Goal: Task Accomplishment & Management: Manage account settings

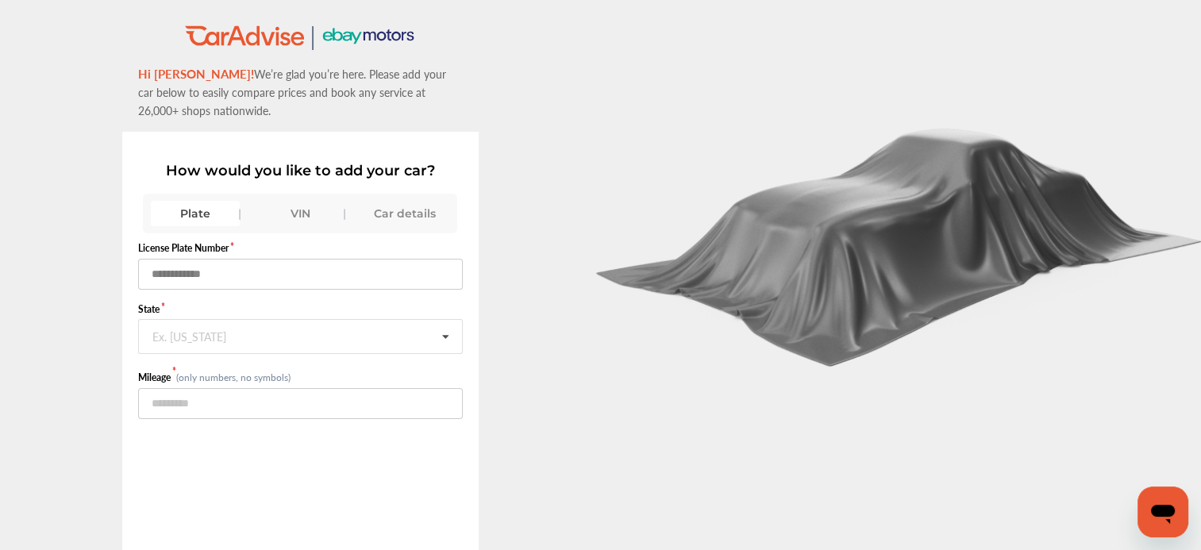
click at [179, 279] on input "text" at bounding box center [300, 274] width 325 height 31
type input "******"
click at [434, 336] on icon at bounding box center [445, 337] width 27 height 34
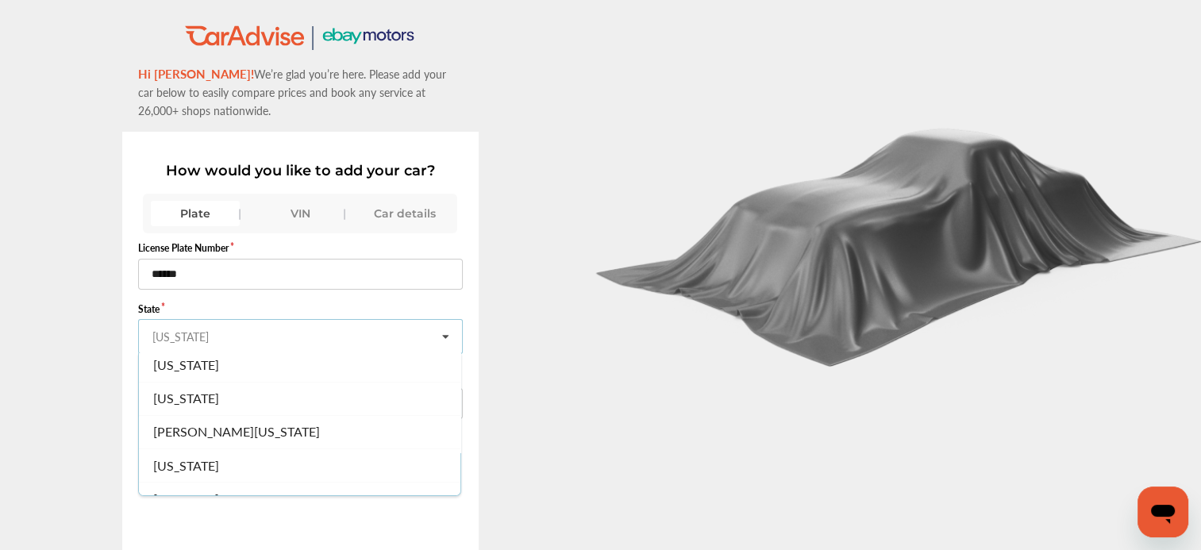
scroll to position [719, 0]
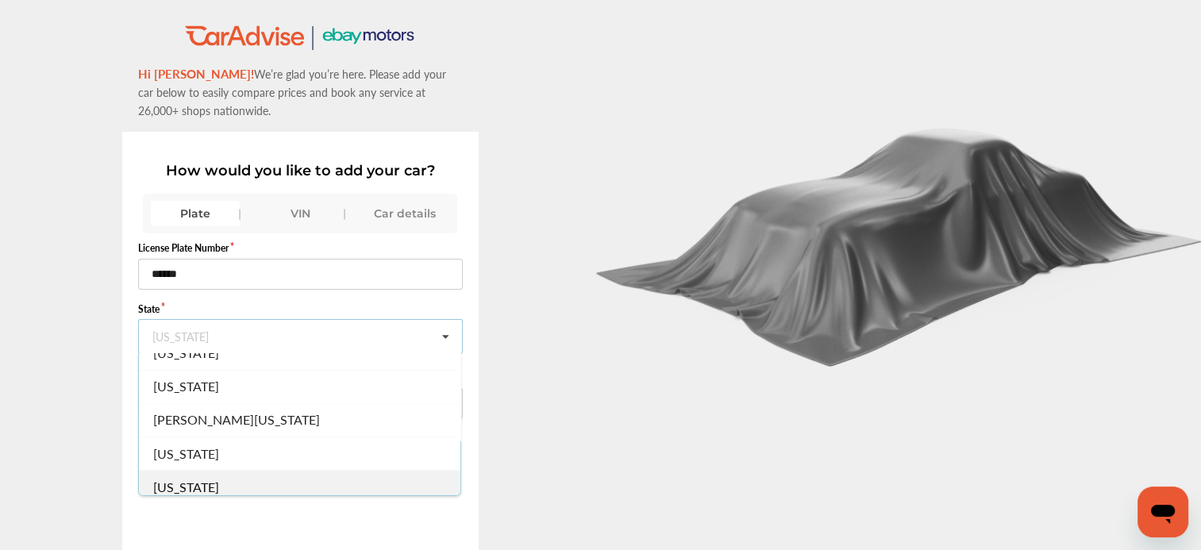
click at [199, 481] on span "[US_STATE]" at bounding box center [186, 486] width 66 height 18
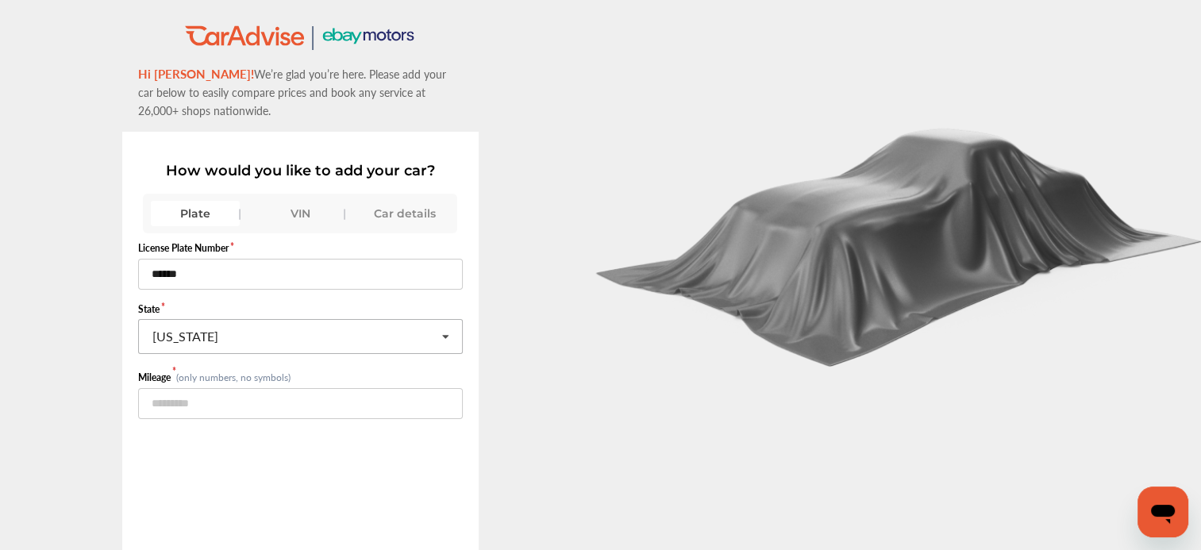
click at [199, 481] on div "License Plate Number ****** State [US_STATE] [US_STATE] [US_STATE] [US_STATE] […" at bounding box center [300, 461] width 325 height 456
click at [208, 403] on input "number" at bounding box center [300, 403] width 325 height 31
click at [208, 403] on input "*******" at bounding box center [300, 403] width 325 height 31
drag, startPoint x: 165, startPoint y: 400, endPoint x: 228, endPoint y: 405, distance: 62.9
click at [228, 405] on input "*****" at bounding box center [300, 403] width 325 height 31
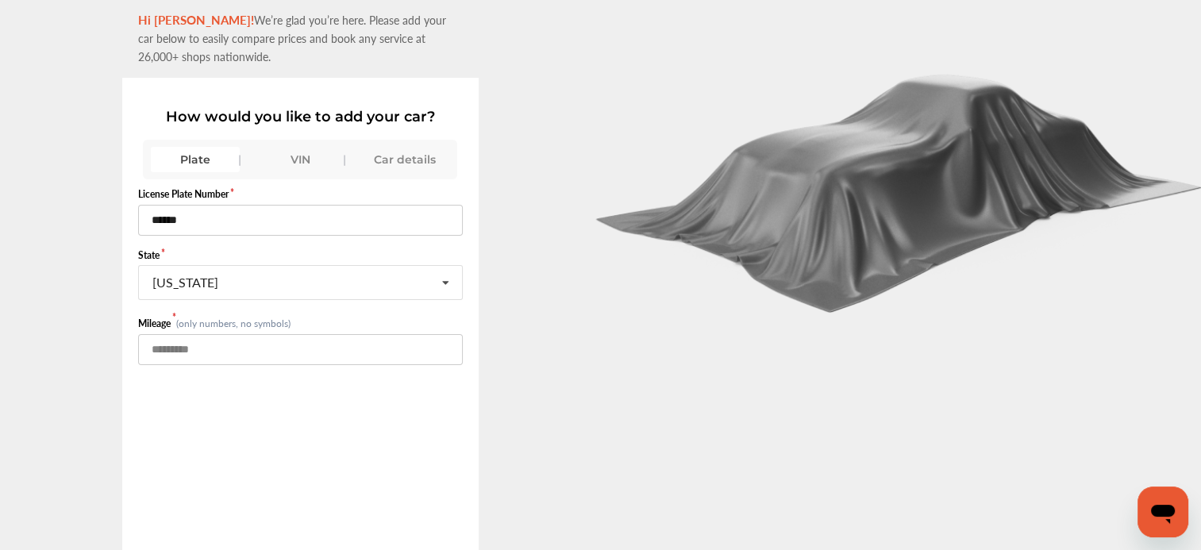
scroll to position [117, 0]
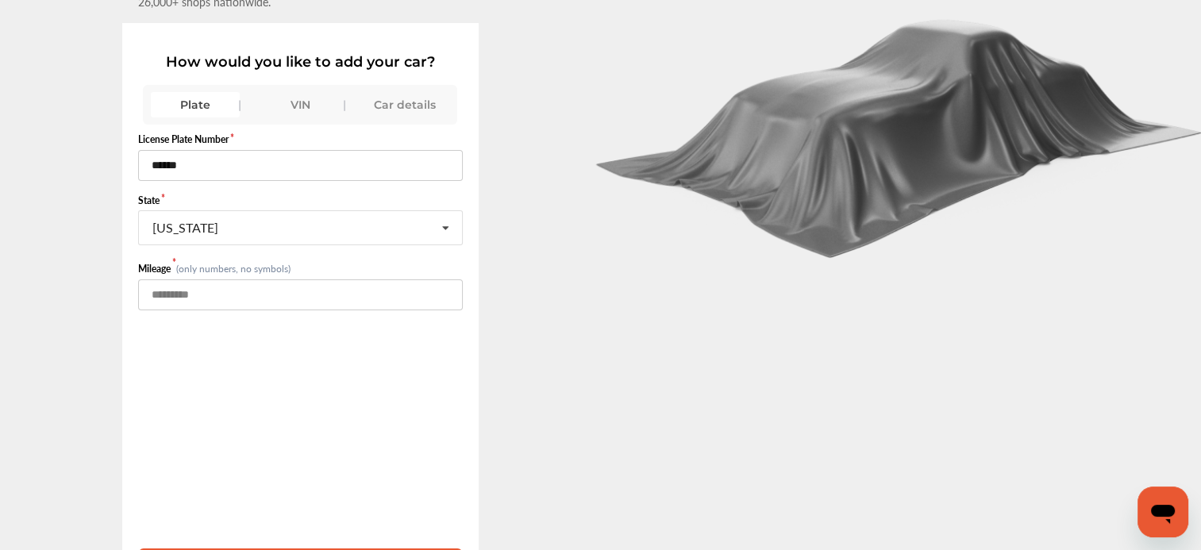
type input "*****"
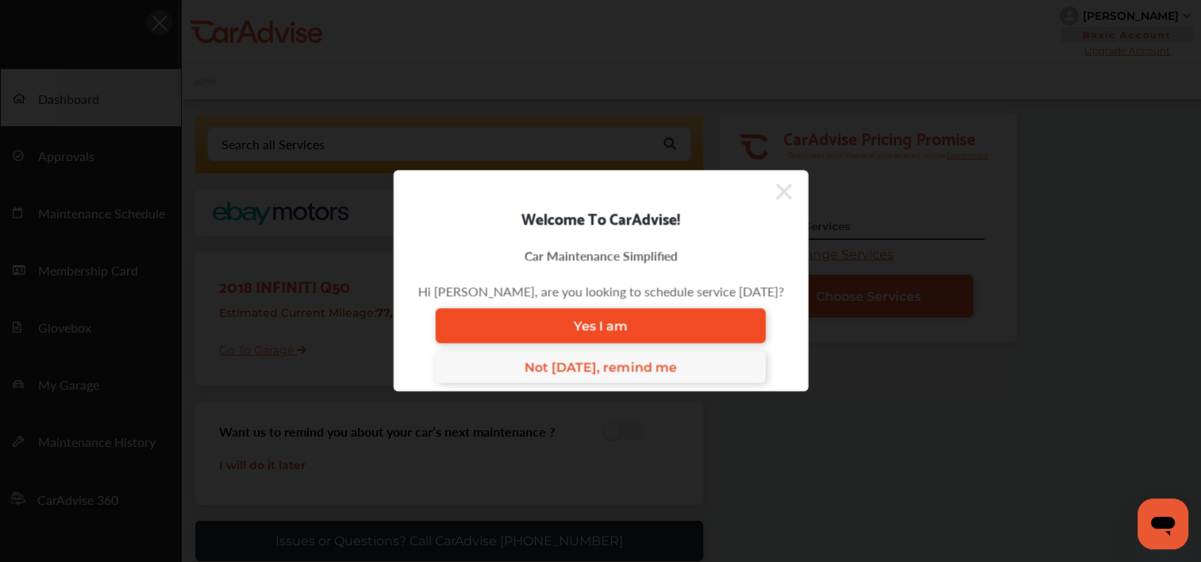
click at [605, 336] on link "Yes I am" at bounding box center [600, 326] width 331 height 35
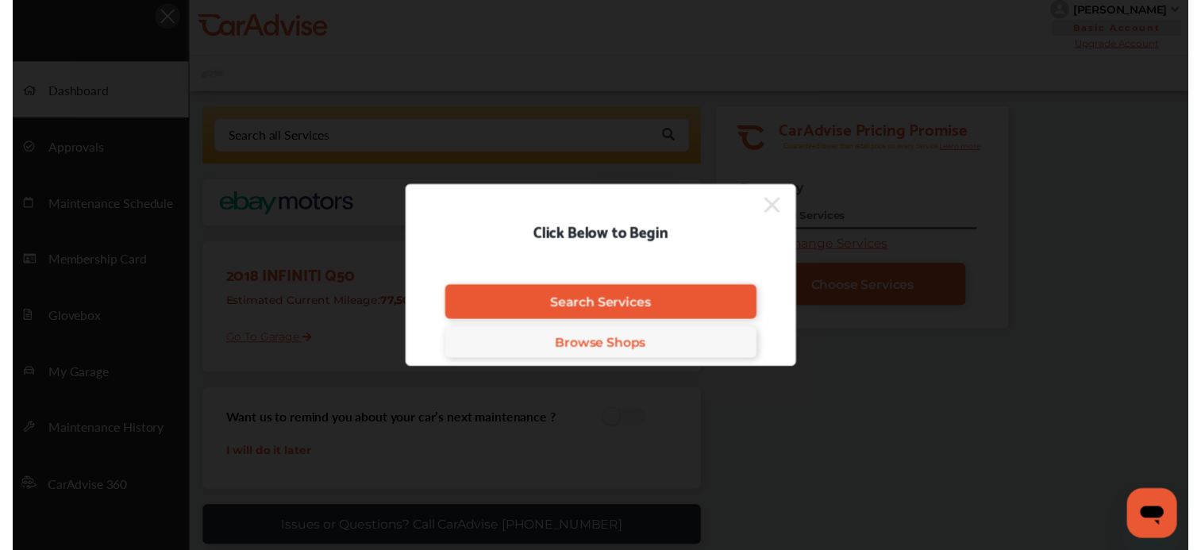
scroll to position [6, 0]
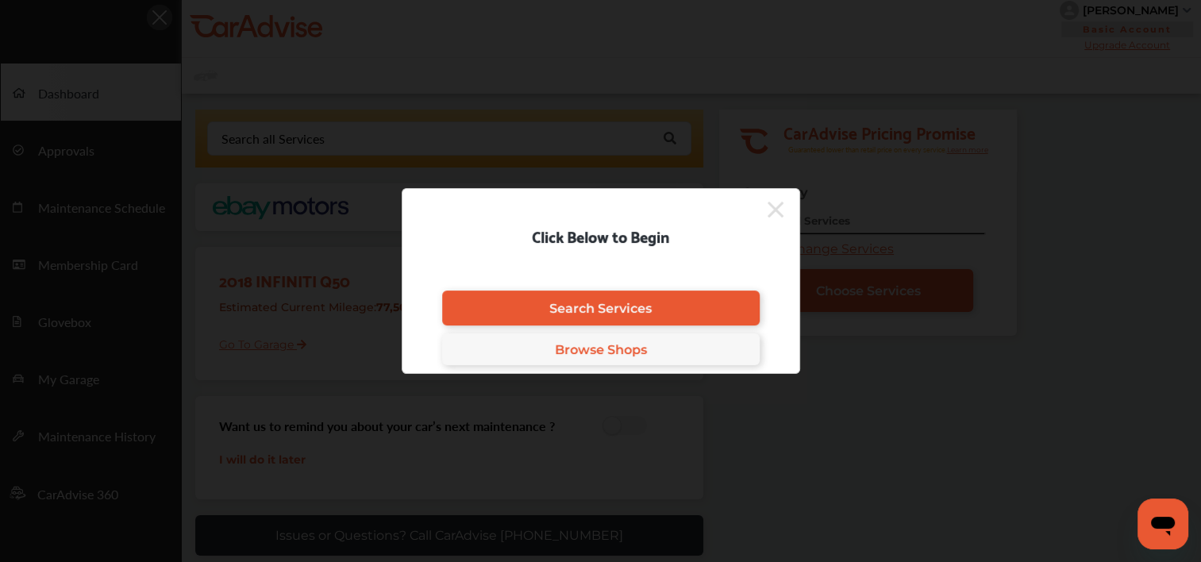
click at [776, 208] on icon at bounding box center [775, 210] width 16 height 16
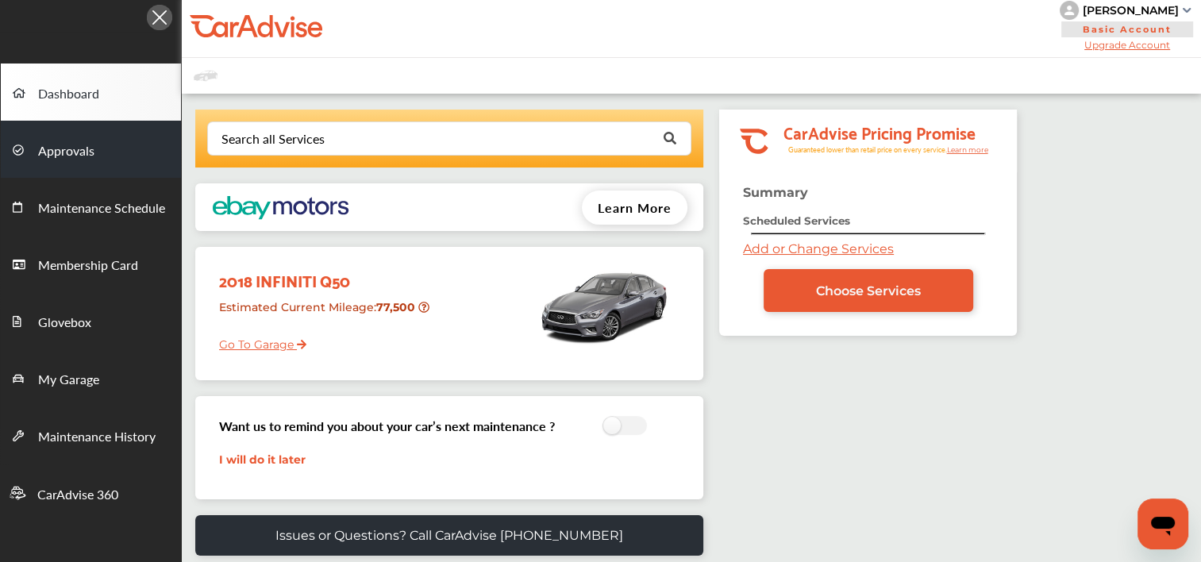
click at [60, 154] on span "Approvals" at bounding box center [66, 151] width 56 height 21
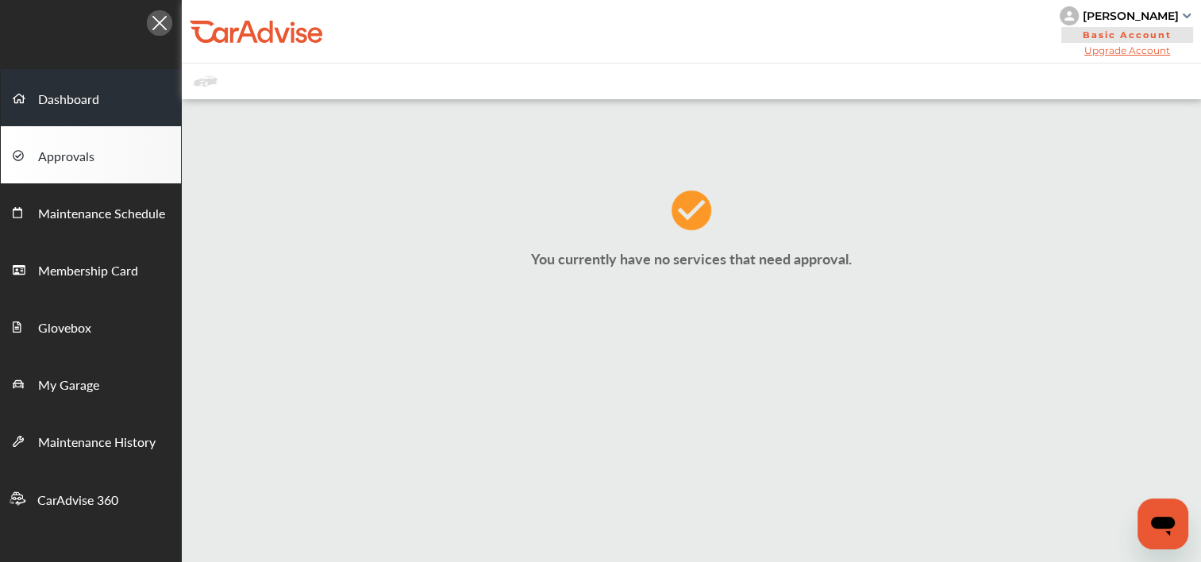
click at [67, 98] on span "Dashboard" at bounding box center [68, 100] width 61 height 21
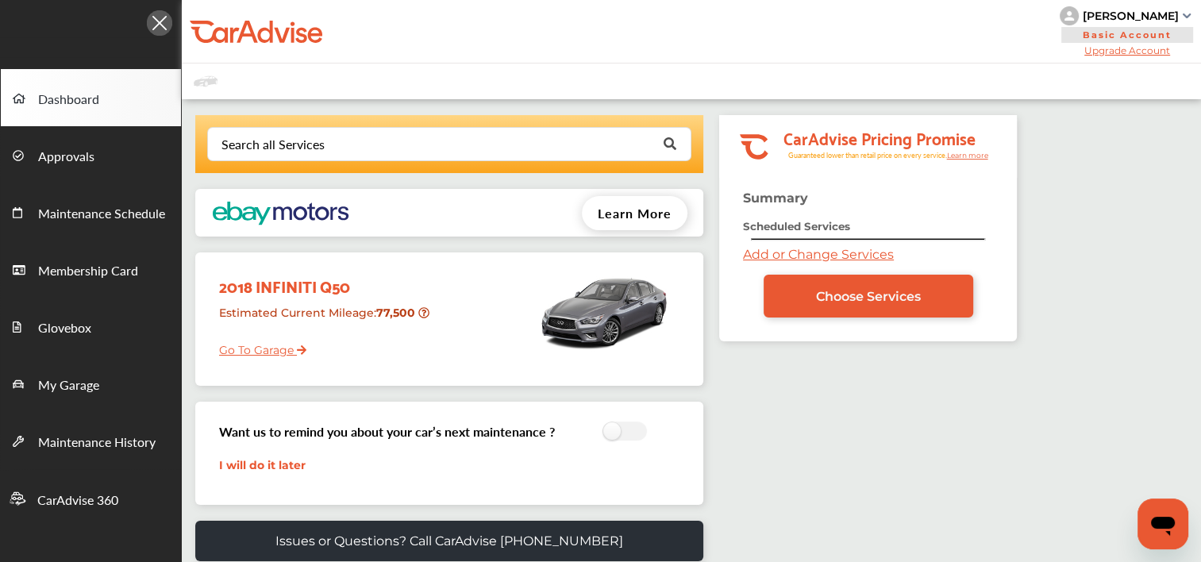
click at [648, 211] on span "Learn More" at bounding box center [635, 213] width 74 height 18
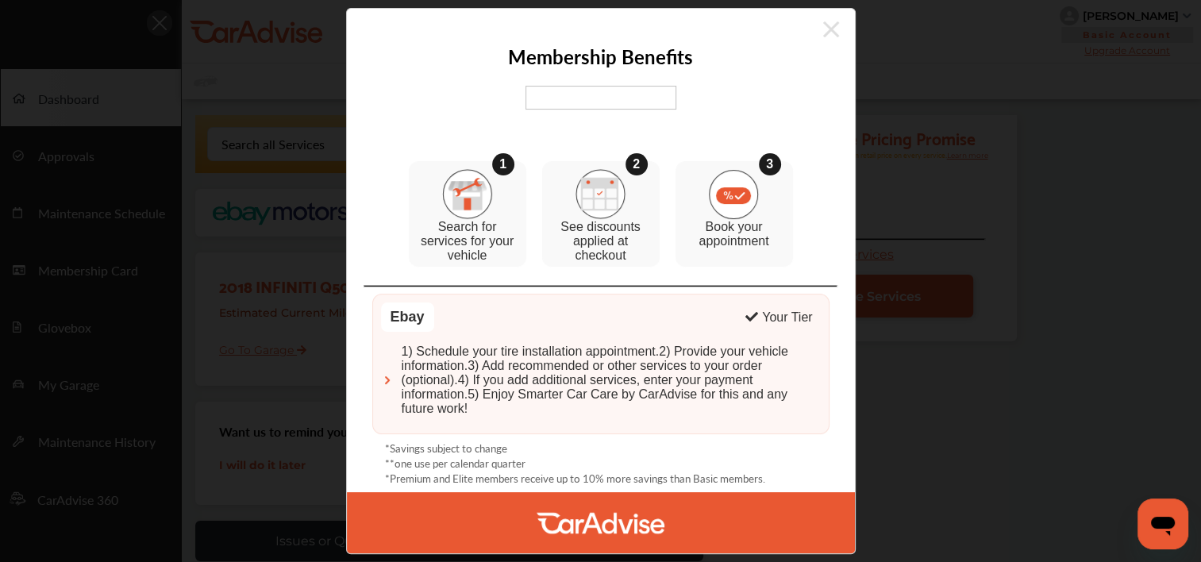
click at [594, 92] on img at bounding box center [600, 98] width 151 height 24
click at [594, 94] on img at bounding box center [600, 98] width 151 height 24
click at [384, 379] on img at bounding box center [387, 380] width 13 height 13
click at [638, 97] on img at bounding box center [600, 98] width 151 height 24
click at [833, 26] on icon at bounding box center [831, 29] width 16 height 16
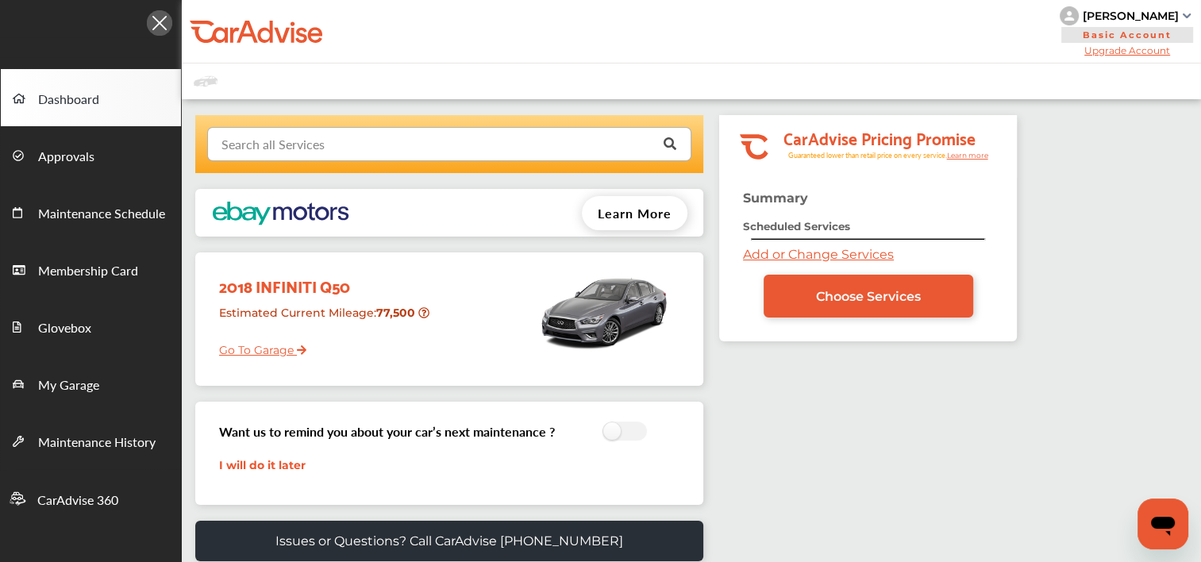
click at [389, 143] on input "text" at bounding box center [446, 143] width 474 height 31
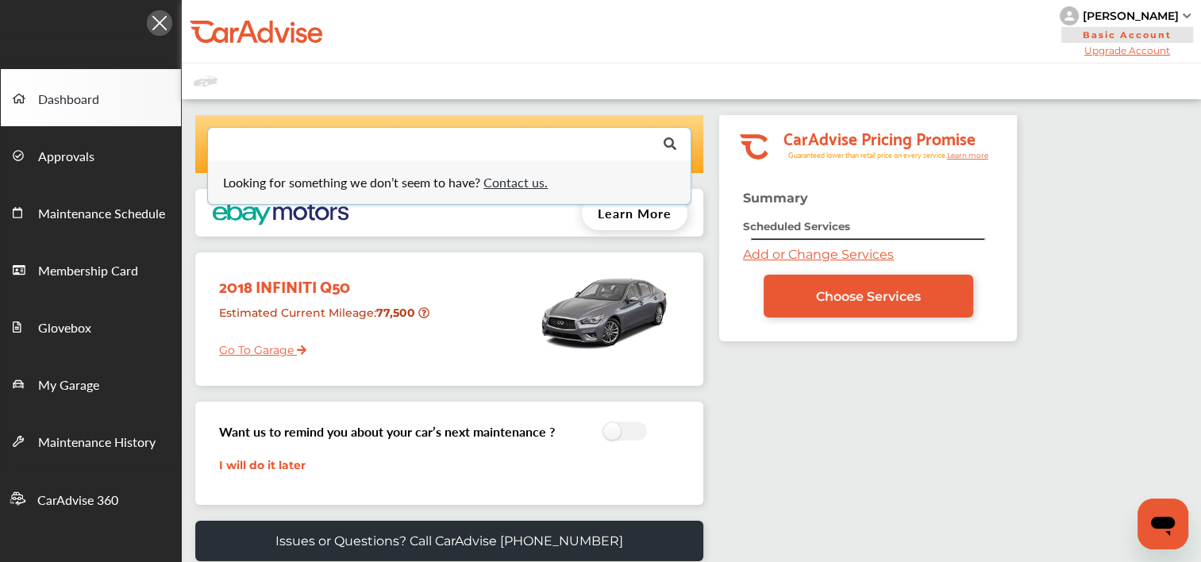
click at [389, 143] on input "text" at bounding box center [446, 143] width 474 height 31
click at [842, 437] on div "Looking for something we don’t seem to have? Contact us. .st0{fill:#00A993;} .s…" at bounding box center [599, 410] width 835 height 590
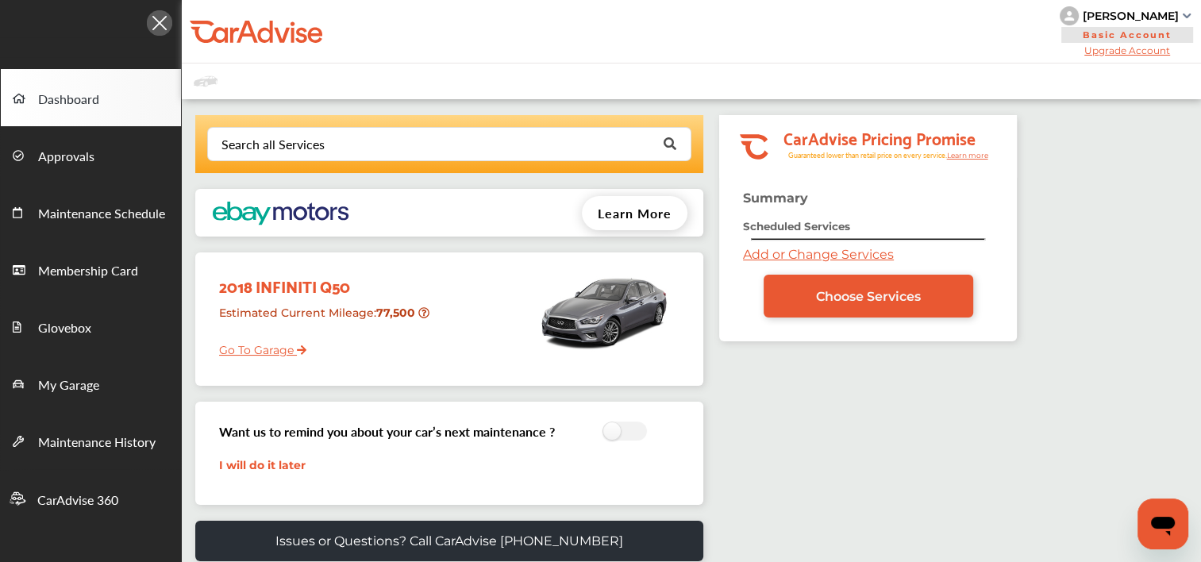
click at [356, 214] on div "Learn More" at bounding box center [526, 213] width 353 height 48
click at [652, 213] on span "Learn More" at bounding box center [635, 213] width 74 height 18
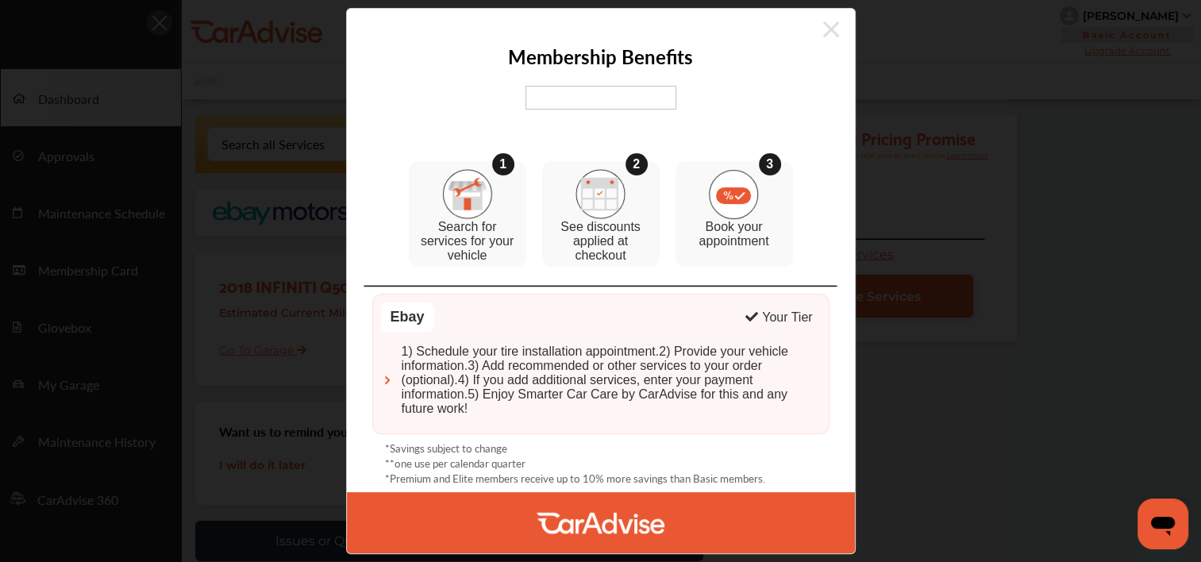
click at [829, 33] on icon at bounding box center [831, 29] width 16 height 25
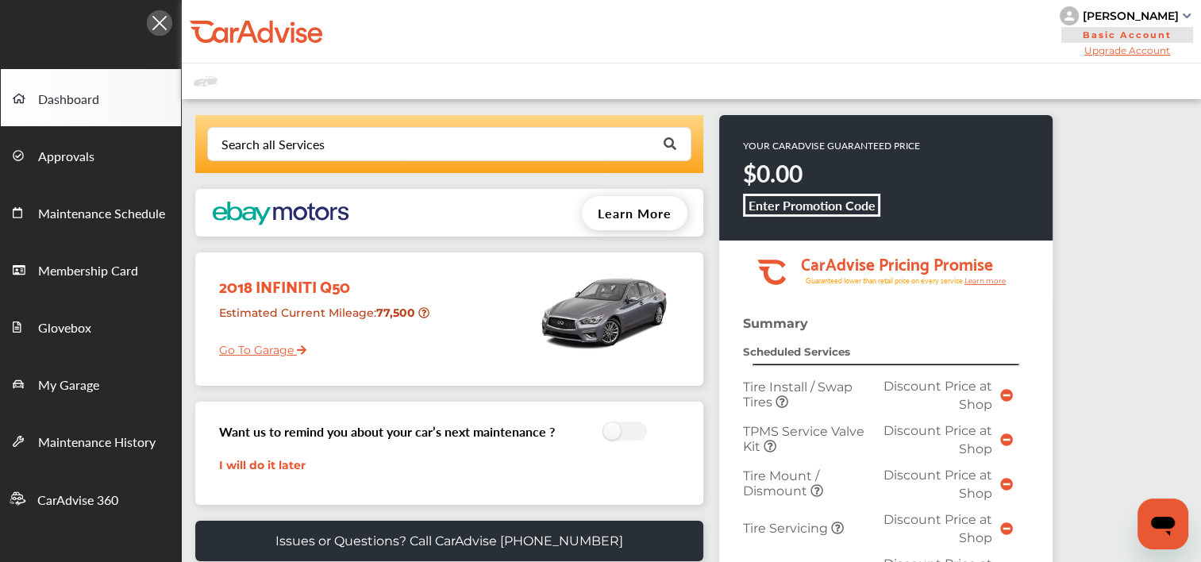
click at [252, 351] on link "Go To Garage" at bounding box center [256, 346] width 99 height 30
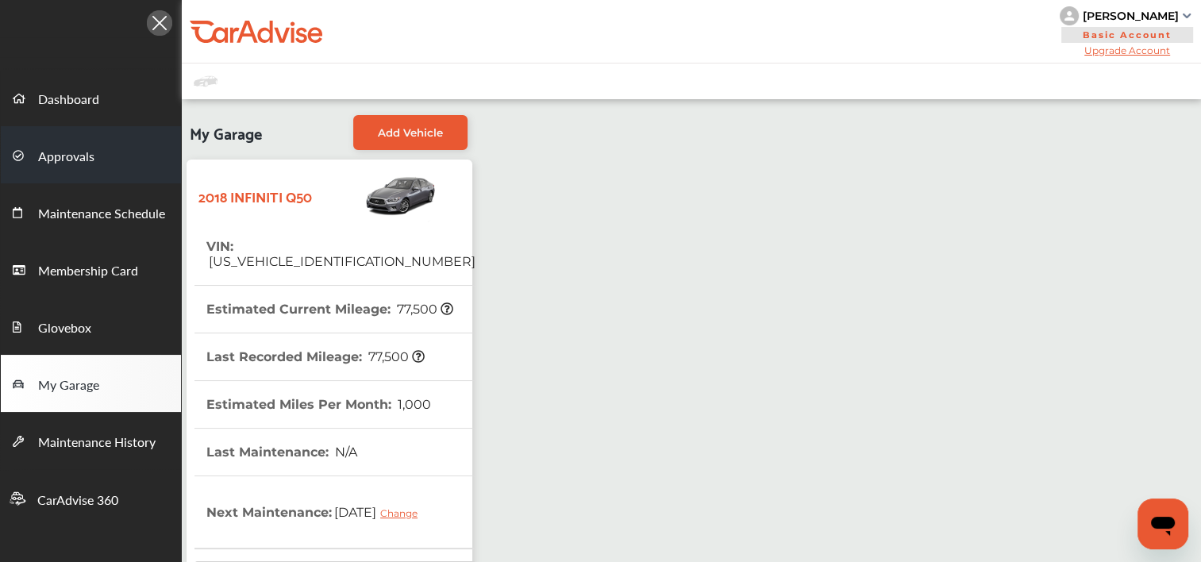
click at [75, 153] on span "Approvals" at bounding box center [66, 157] width 56 height 21
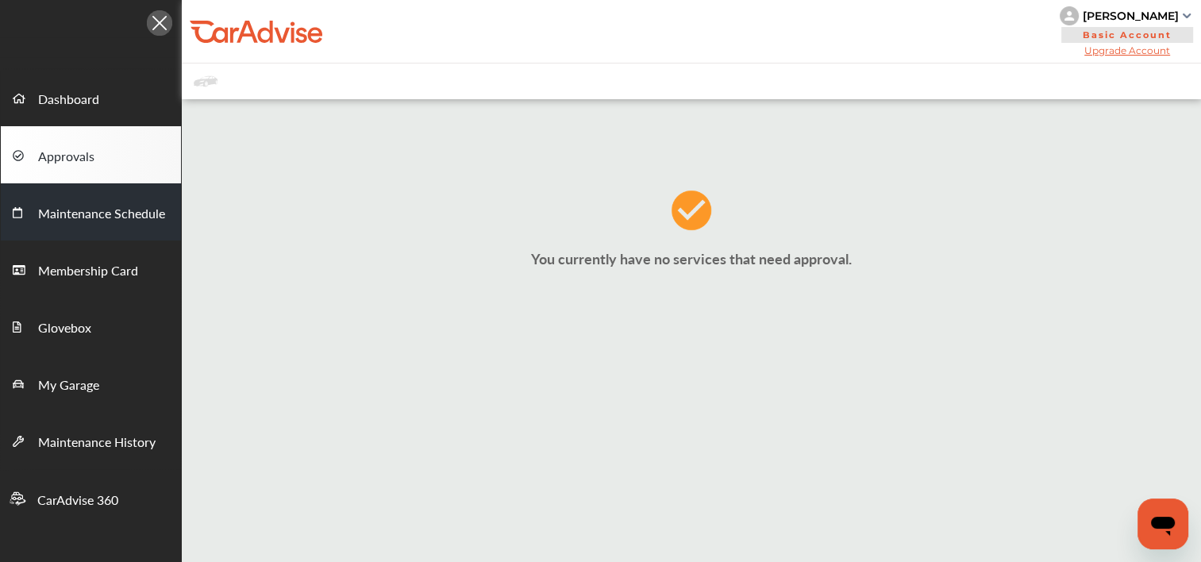
click at [99, 213] on span "Maintenance Schedule" at bounding box center [101, 214] width 127 height 21
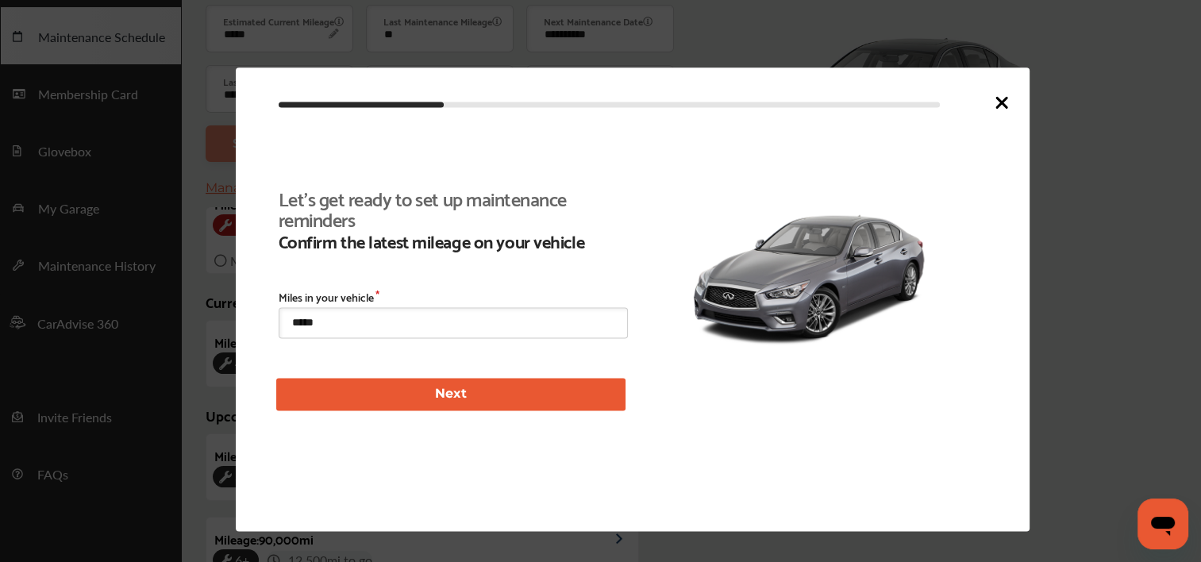
scroll to position [362, 0]
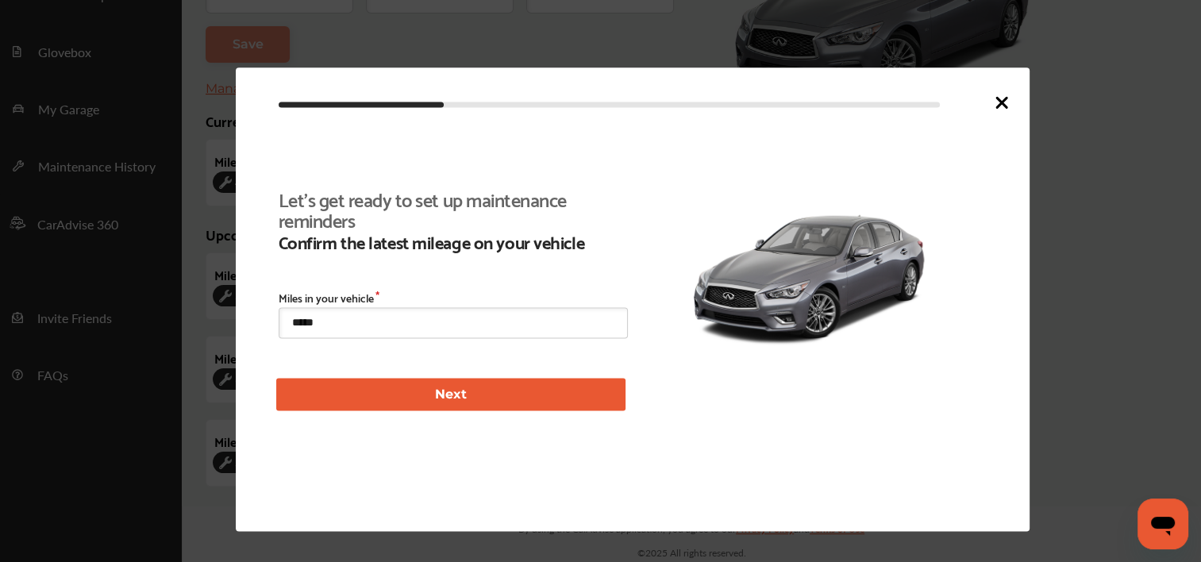
click at [1000, 102] on icon at bounding box center [1002, 103] width 10 height 10
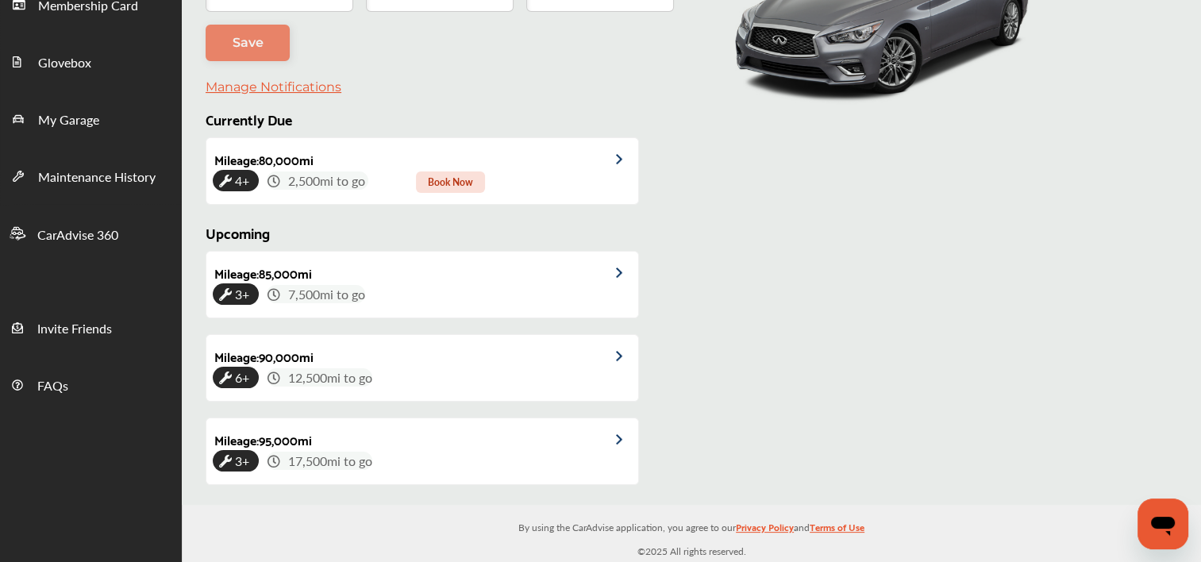
scroll to position [263, 0]
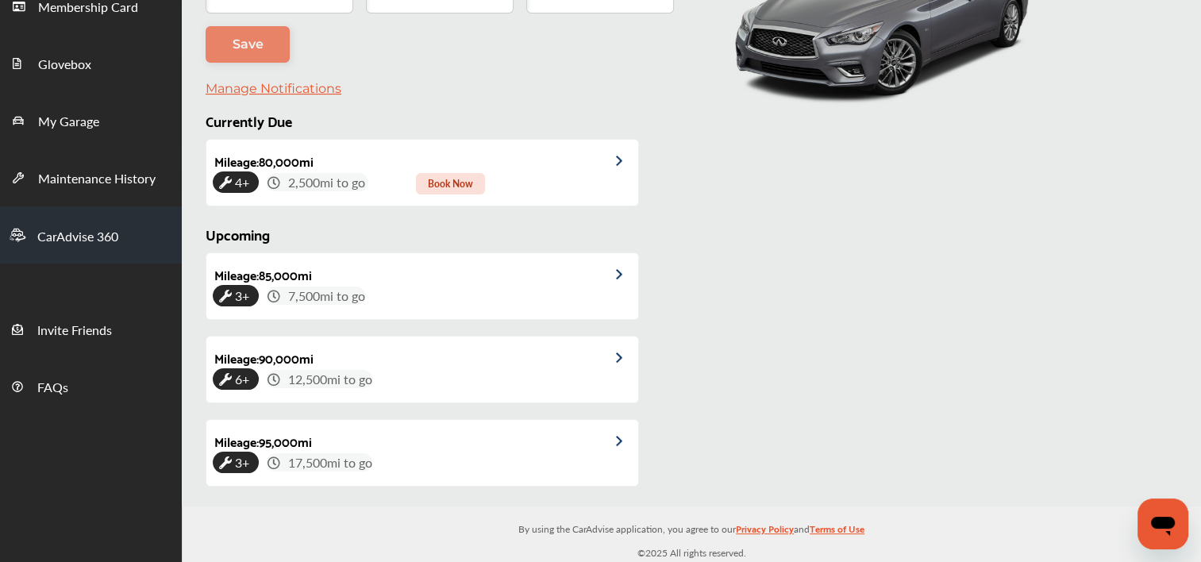
click at [82, 229] on span "CarAdvise 360" at bounding box center [77, 237] width 81 height 21
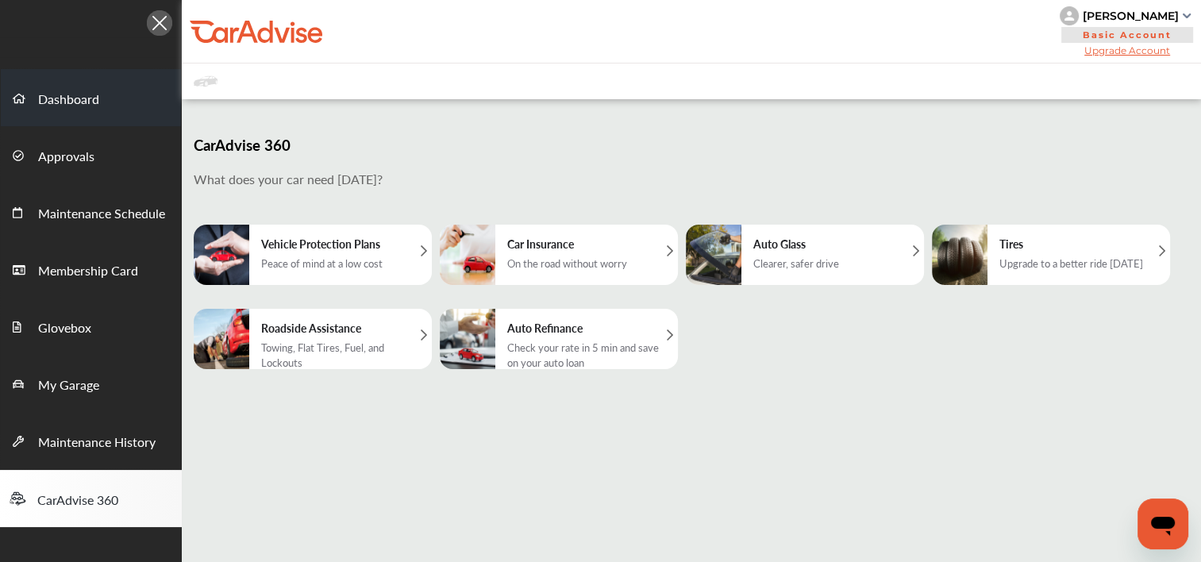
click at [83, 94] on span "Dashboard" at bounding box center [68, 100] width 61 height 21
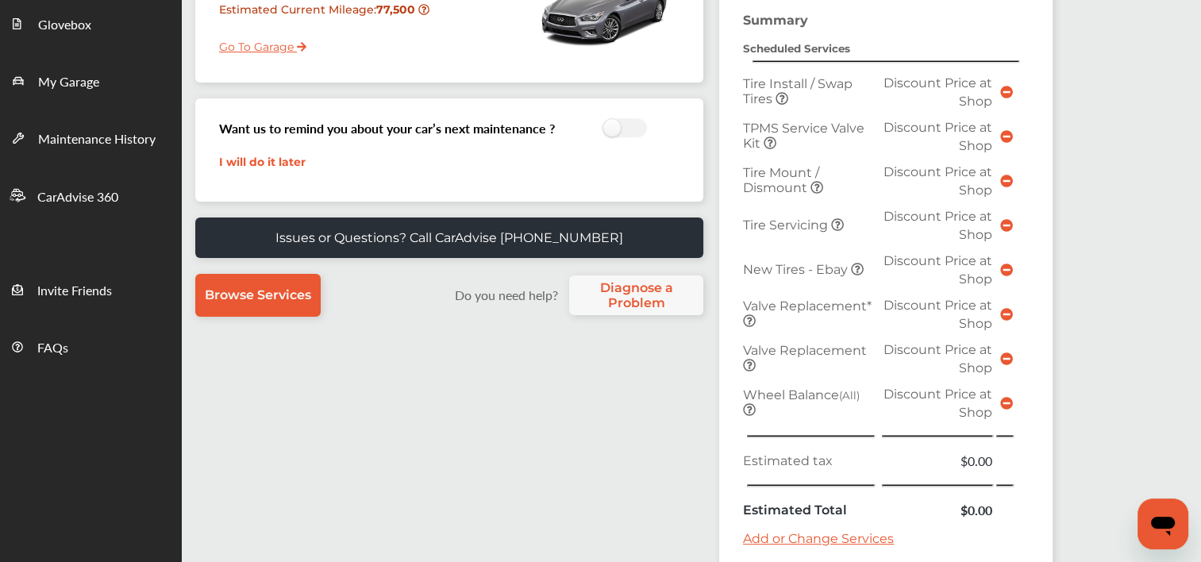
scroll to position [294, 0]
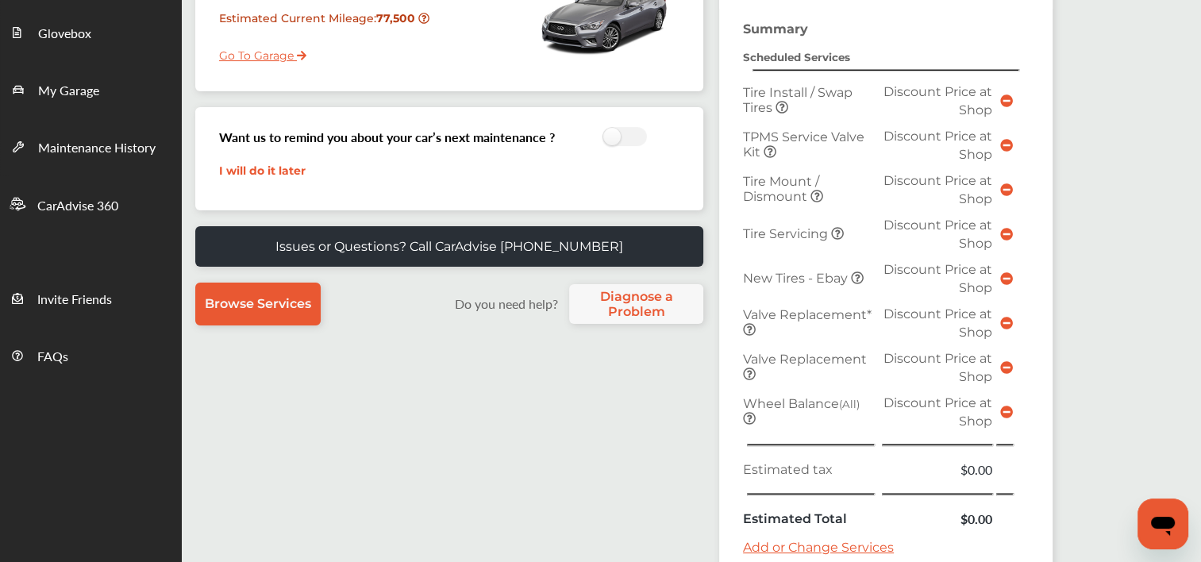
click at [778, 106] on icon at bounding box center [781, 107] width 13 height 13
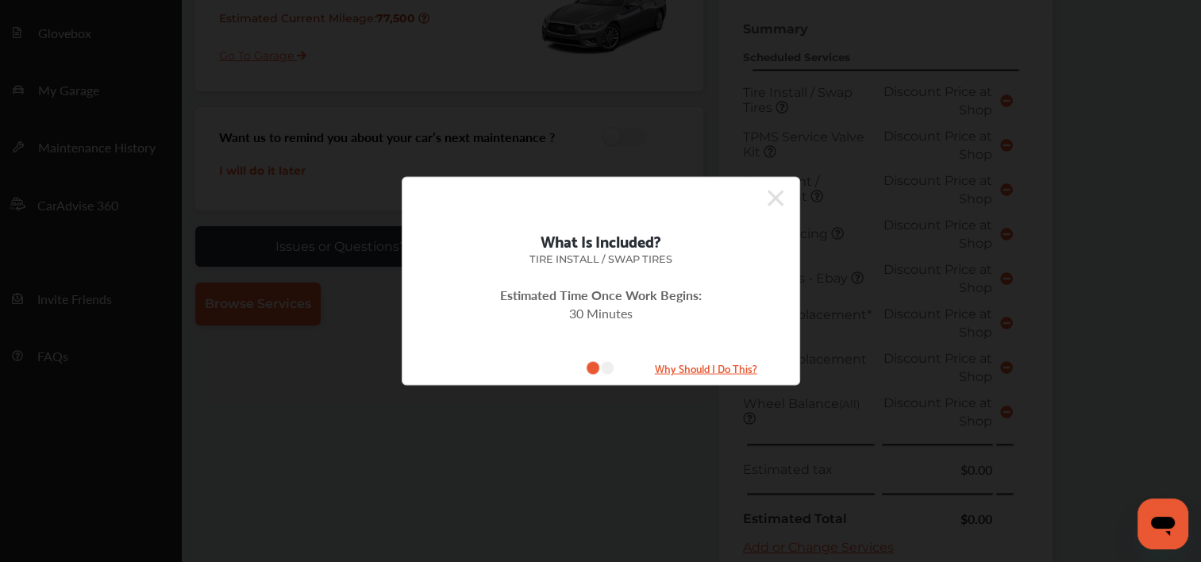
click at [776, 197] on icon at bounding box center [775, 198] width 16 height 16
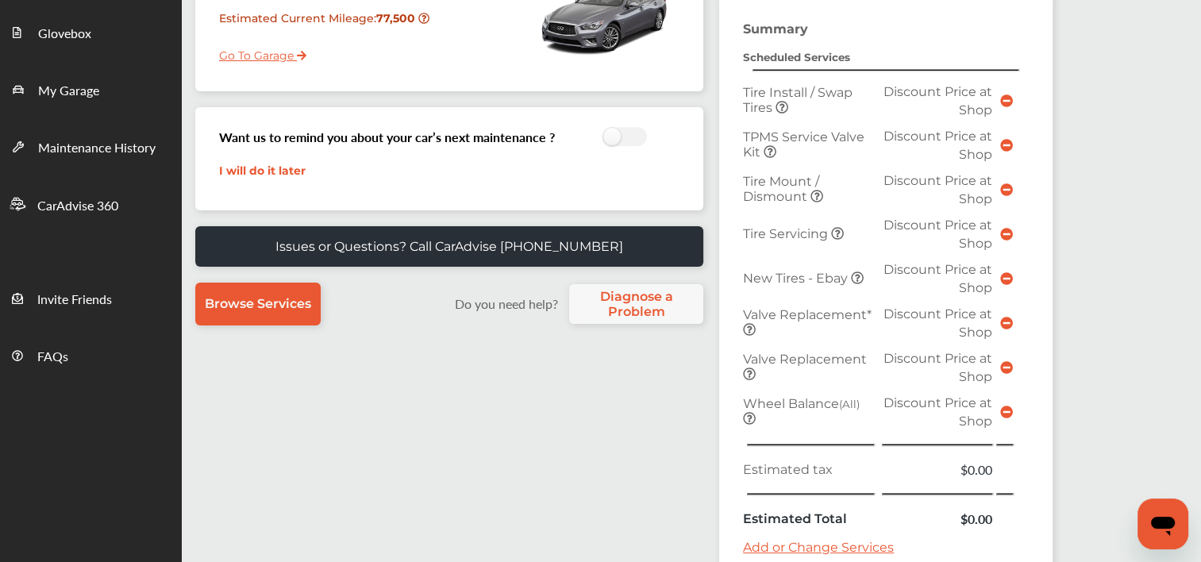
click at [770, 151] on icon at bounding box center [769, 151] width 13 height 13
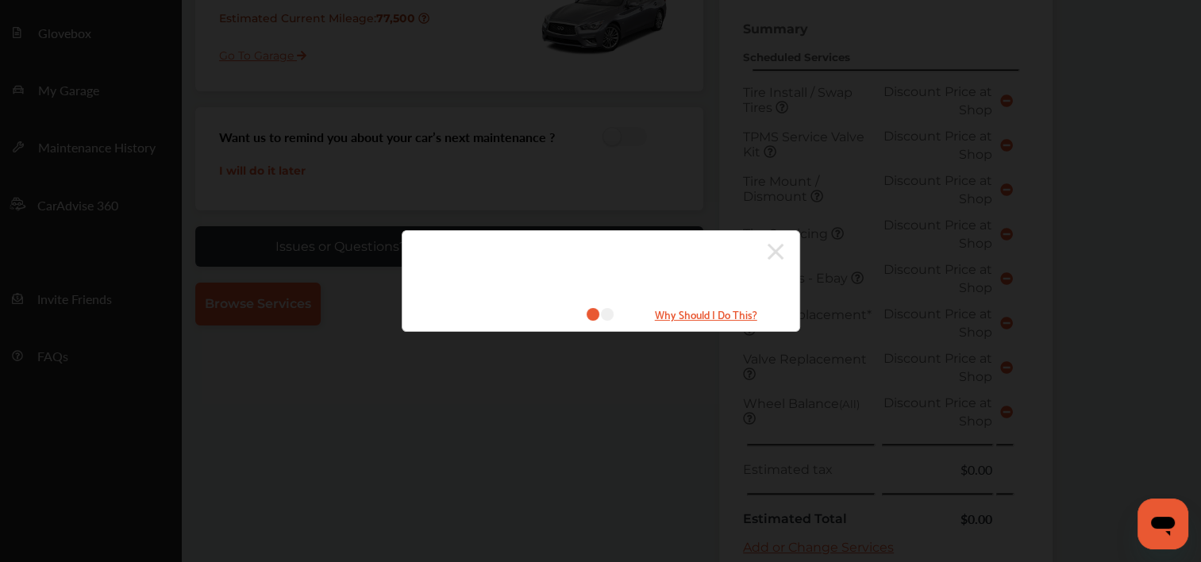
click at [771, 252] on icon at bounding box center [775, 251] width 16 height 25
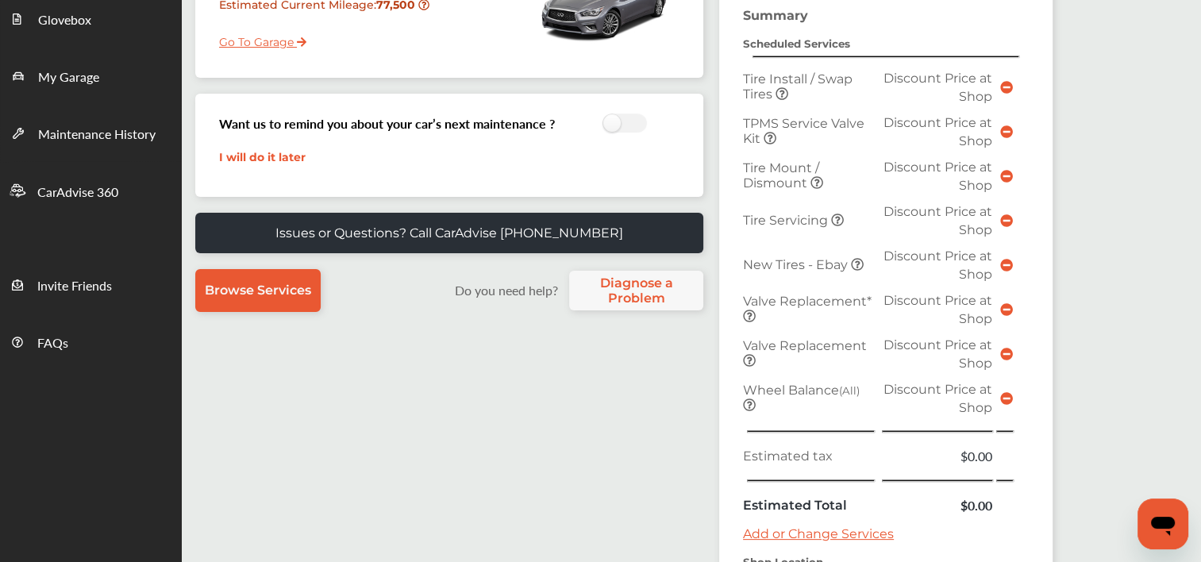
scroll to position [306, 0]
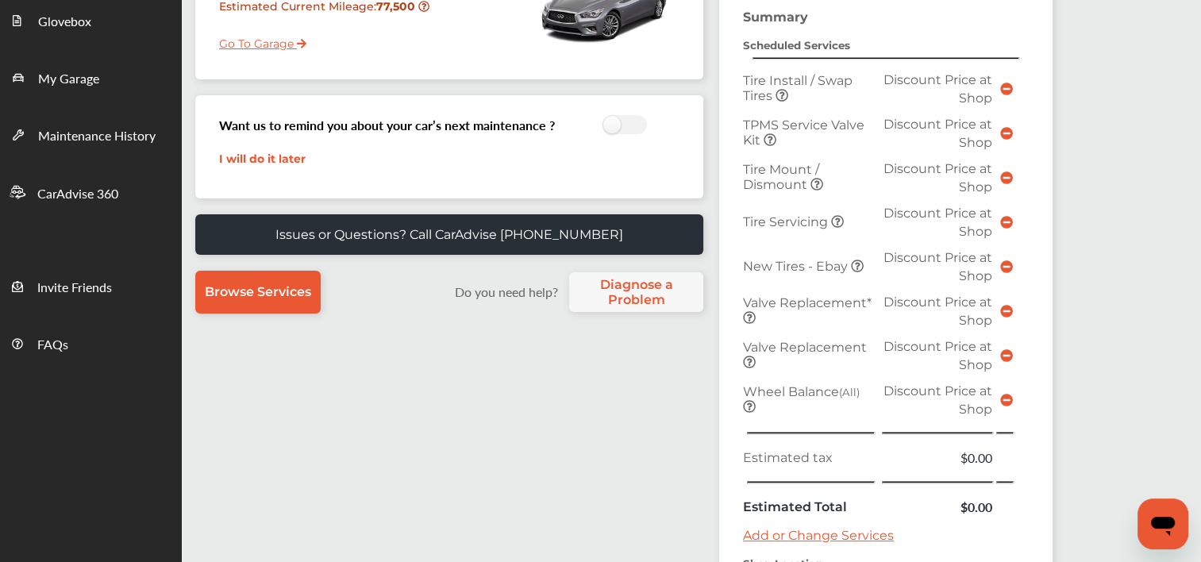
click at [1003, 86] on icon at bounding box center [1006, 89] width 13 height 13
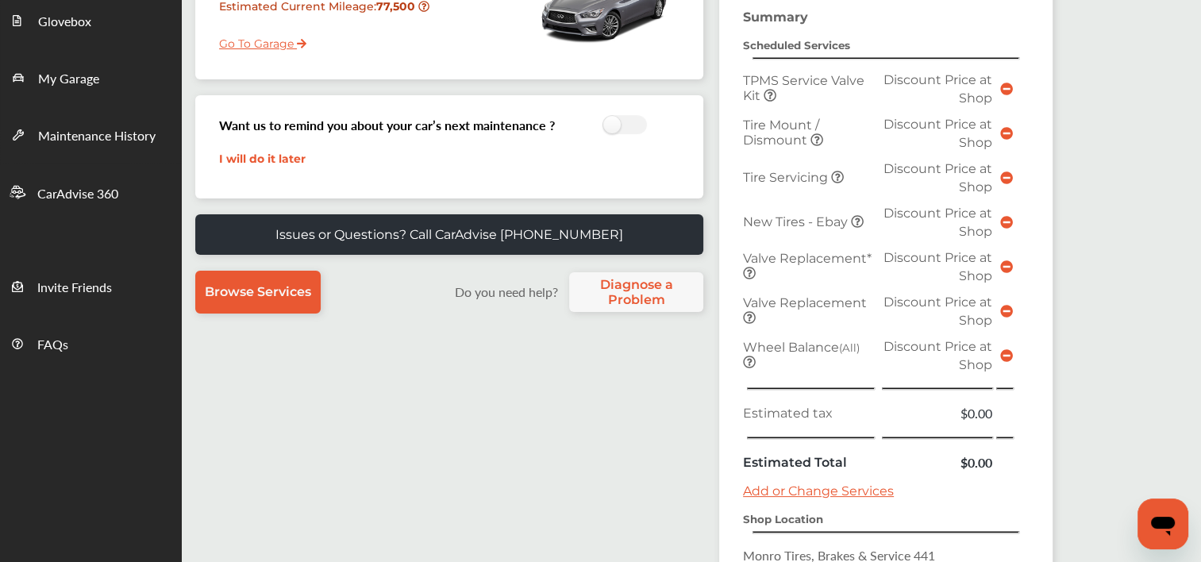
click at [1003, 131] on icon at bounding box center [1006, 133] width 13 height 13
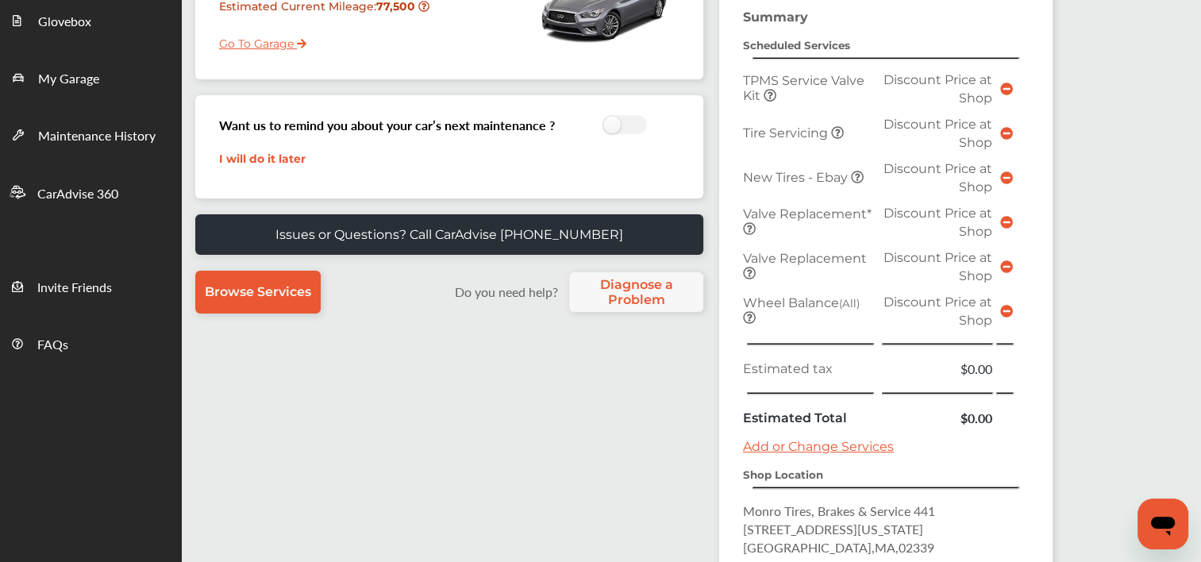
click at [1006, 171] on icon at bounding box center [1006, 177] width 13 height 13
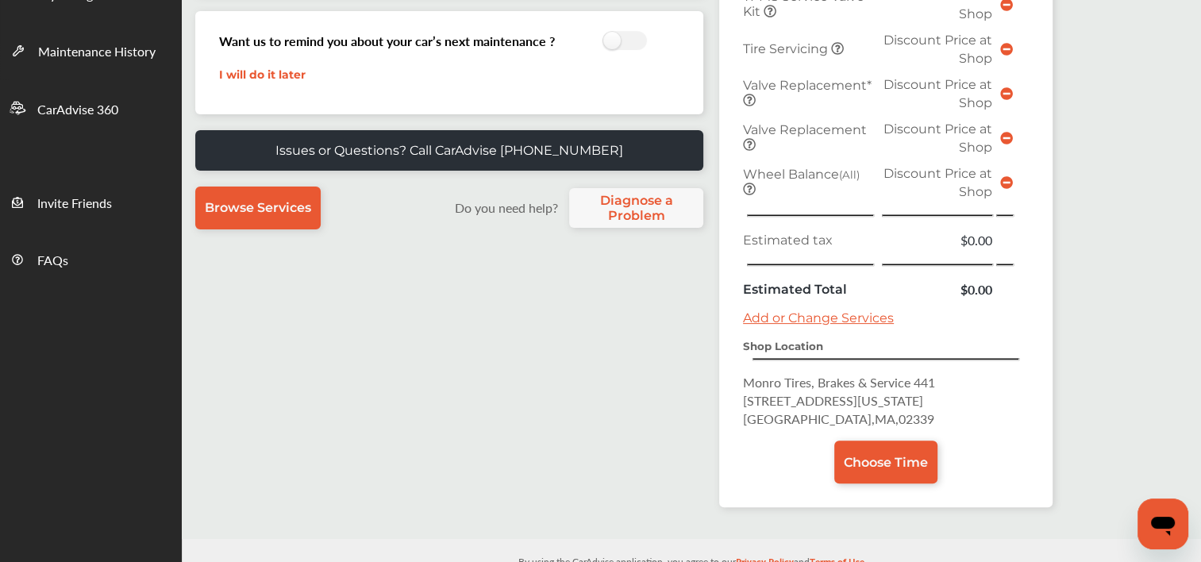
scroll to position [394, 0]
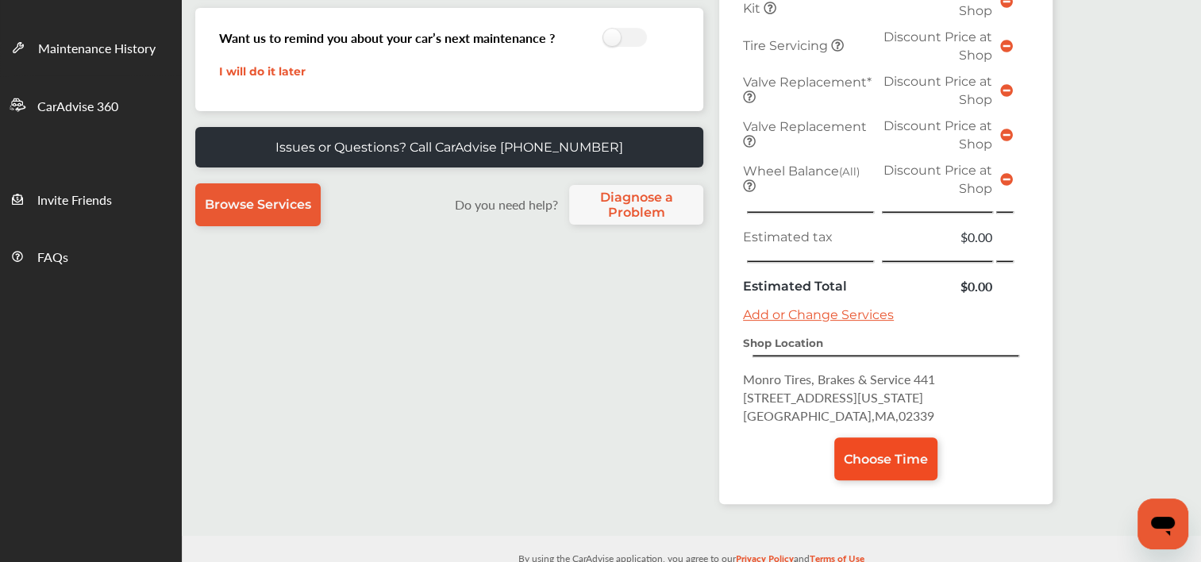
click at [888, 452] on span "Choose Time" at bounding box center [886, 459] width 84 height 15
